Goal: Information Seeking & Learning: Understand process/instructions

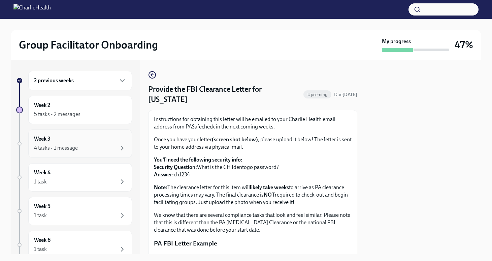
click at [87, 139] on div "Week 3 4 tasks • 1 message" at bounding box center [80, 143] width 92 height 17
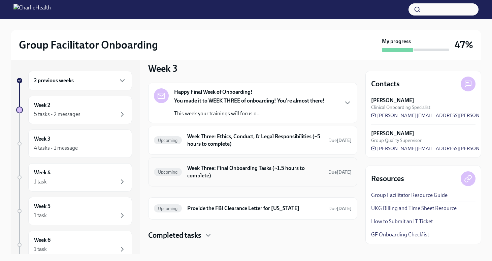
scroll to position [16, 0]
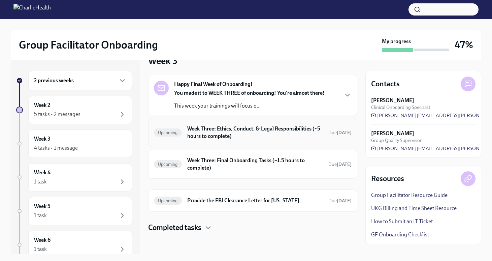
click at [242, 133] on h6 "Week Three: Ethics, Conduct, & Legal Responsibilities (~5 hours to complete)" at bounding box center [255, 132] width 136 height 15
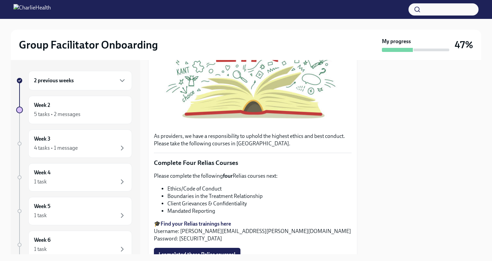
scroll to position [347, 0]
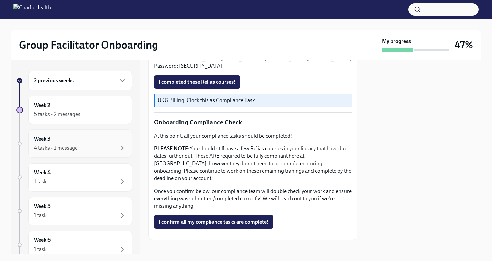
click at [90, 143] on div "Week 3 4 tasks • 1 message" at bounding box center [80, 143] width 92 height 17
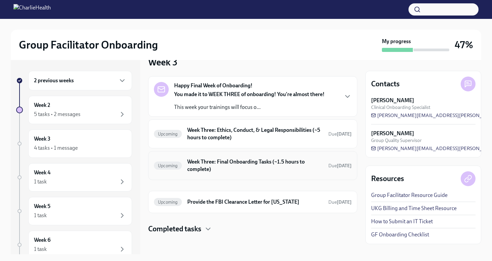
scroll to position [16, 0]
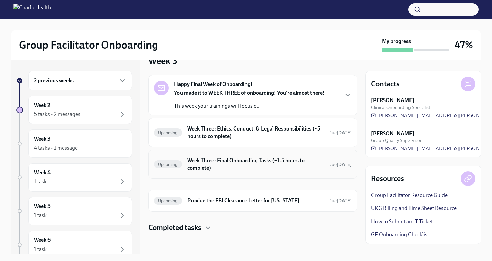
click at [213, 167] on h6 "Week Three: Final Onboarding Tasks (~1.5 hours to complete)" at bounding box center [255, 164] width 136 height 15
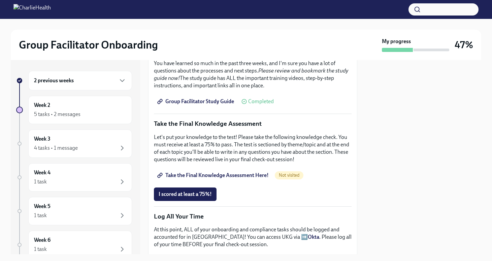
scroll to position [305, 0]
click at [198, 98] on span "Group Facilitator Study Guide" at bounding box center [196, 101] width 75 height 7
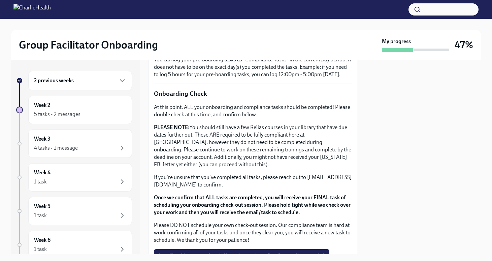
scroll to position [549, 0]
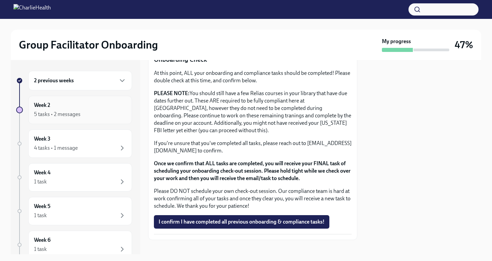
click at [82, 110] on div "Week 2 5 tasks • 2 messages" at bounding box center [80, 109] width 92 height 17
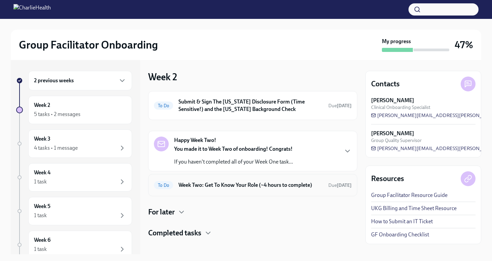
click at [216, 189] on div "To Do Week Two: Get To Know Your Role (~4 hours to complete) Due [DATE]" at bounding box center [253, 185] width 198 height 11
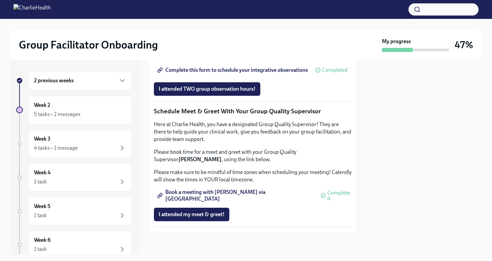
scroll to position [653, 0]
click at [233, 90] on span "I attended TWO group observation hours!" at bounding box center [207, 89] width 97 height 7
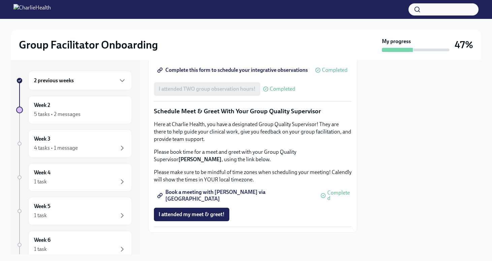
click at [97, 80] on div "2 previous weeks" at bounding box center [80, 80] width 92 height 8
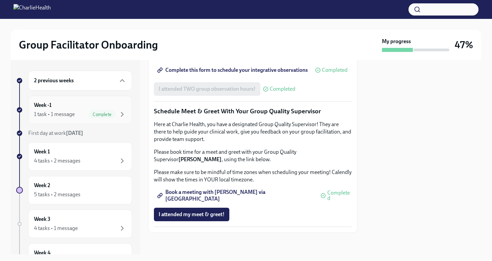
click at [71, 108] on div "Week -1 1 task • 1 message Complete" at bounding box center [80, 109] width 92 height 17
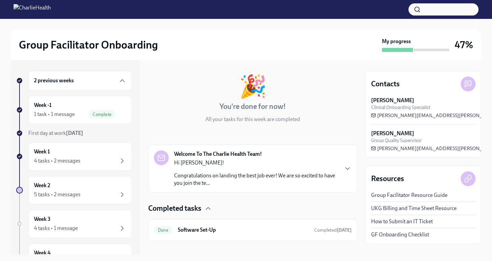
scroll to position [35, 0]
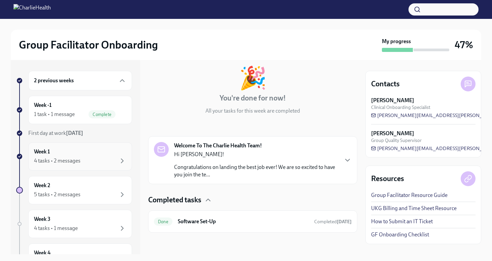
click at [79, 158] on div "4 tasks • 2 messages" at bounding box center [57, 160] width 46 height 7
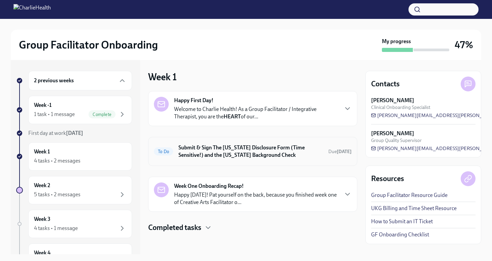
click at [244, 150] on h6 "Submit & Sign The [US_STATE] Disclosure Form (Time Sensitive!) and the [US_STAT…" at bounding box center [250, 151] width 144 height 15
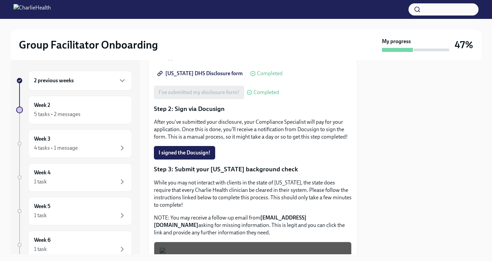
scroll to position [113, 0]
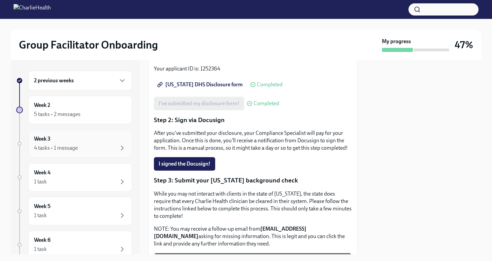
click at [63, 144] on div "4 tasks • 1 message" at bounding box center [56, 147] width 44 height 7
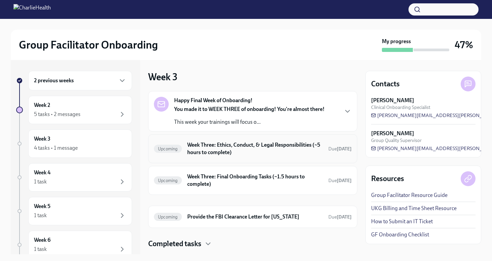
scroll to position [16, 0]
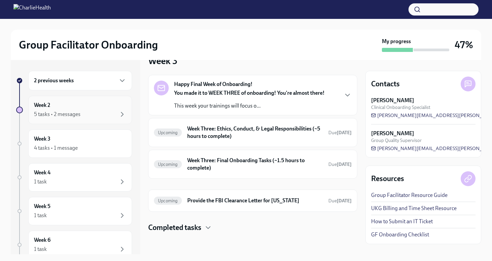
click at [93, 111] on div "5 tasks • 2 messages" at bounding box center [80, 114] width 92 height 8
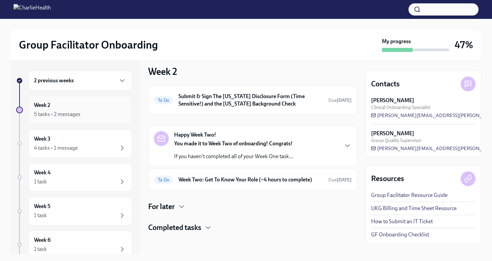
scroll to position [5, 0]
click at [235, 179] on h6 "Week Two: Get To Know Your Role (~4 hours to complete)" at bounding box center [250, 179] width 144 height 7
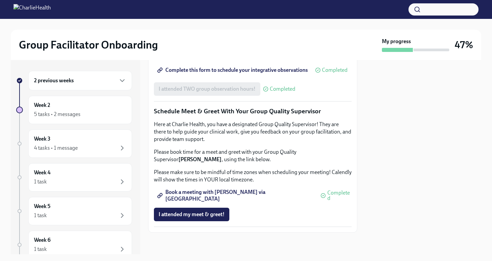
scroll to position [653, 0]
click at [235, 196] on span "Book a meeting with [PERSON_NAME] via [GEOGRAPHIC_DATA]" at bounding box center [236, 195] width 155 height 7
click at [82, 139] on div "Week 3 4 tasks • 1 message" at bounding box center [80, 143] width 92 height 17
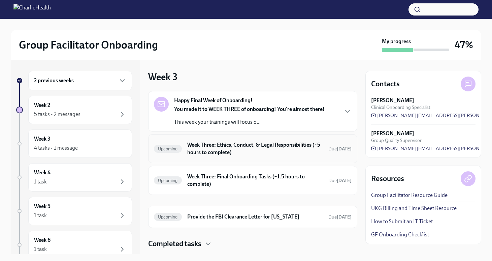
click at [237, 150] on h6 "Week Three: Ethics, Conduct, & Legal Responsibilities (~5 hours to complete)" at bounding box center [255, 148] width 136 height 15
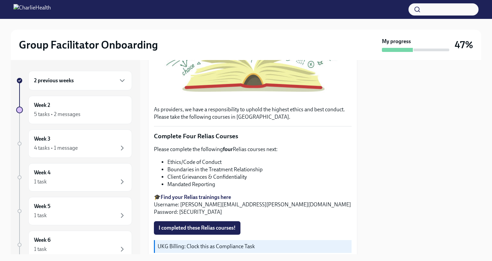
scroll to position [200, 0]
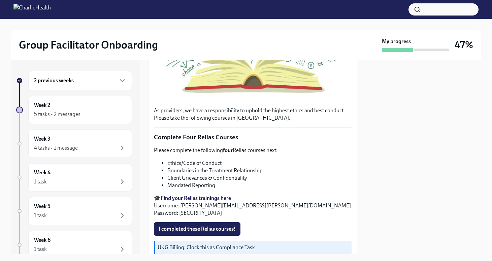
click at [210, 196] on strong "Find your Relias trainings here" at bounding box center [196, 198] width 70 height 6
